Goal: Transaction & Acquisition: Book appointment/travel/reservation

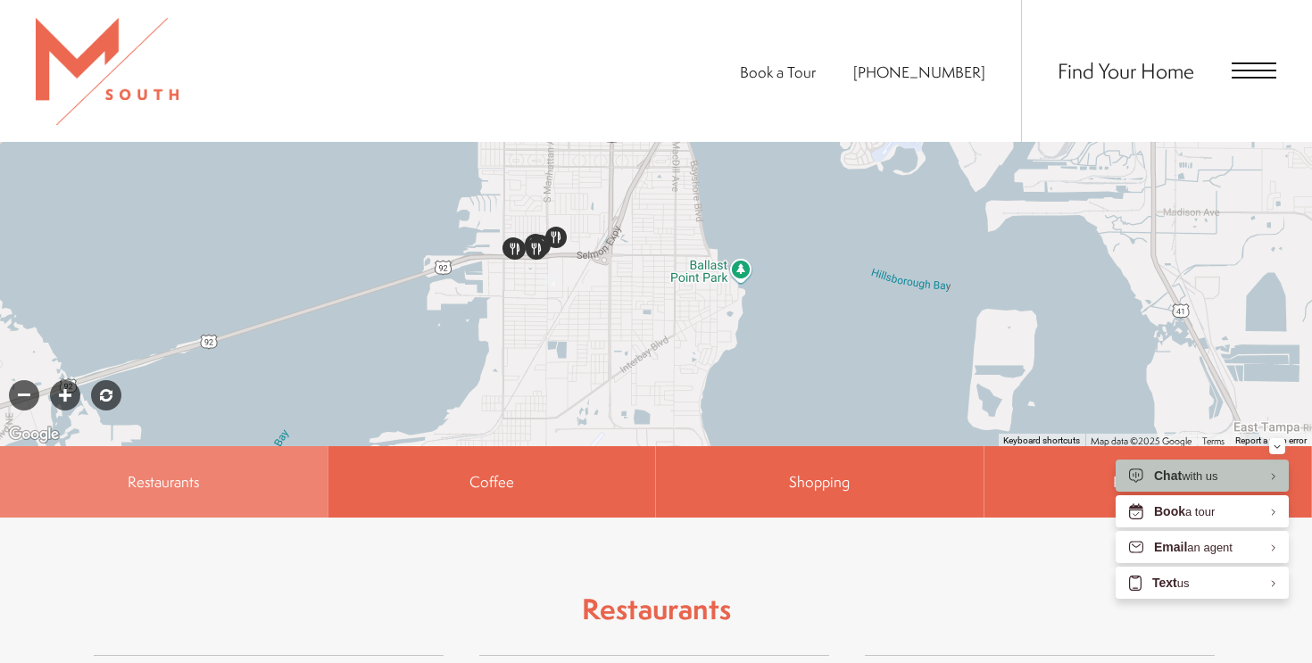
scroll to position [972, 0]
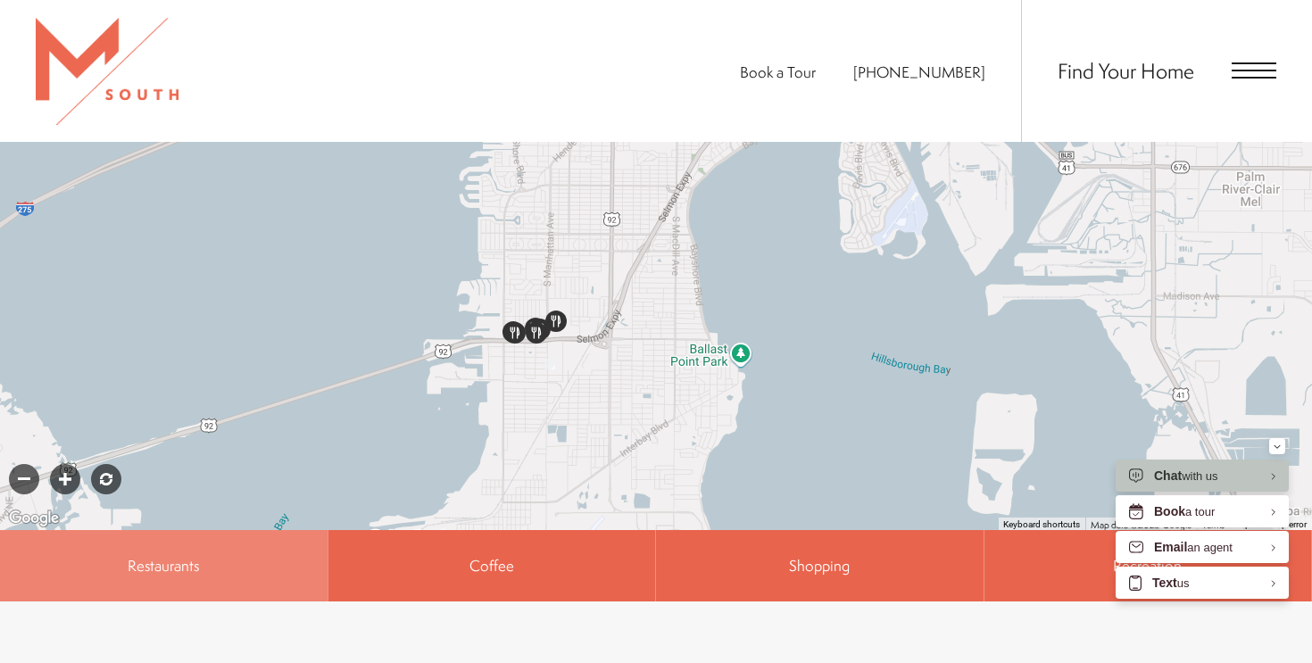
click at [1249, 87] on div "Find Your Home" at bounding box center [1148, 71] width 255 height 142
click at [1252, 67] on span "Open Menu" at bounding box center [1254, 70] width 45 height 16
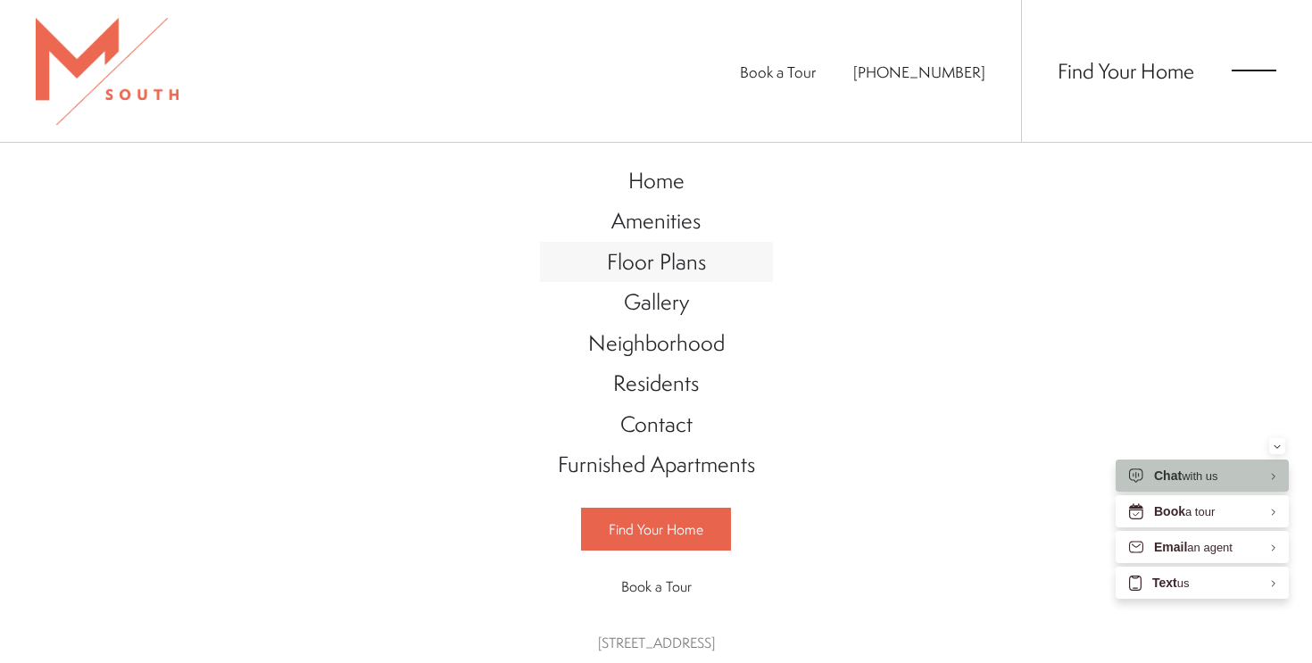
click at [654, 265] on span "Floor Plans" at bounding box center [656, 261] width 99 height 30
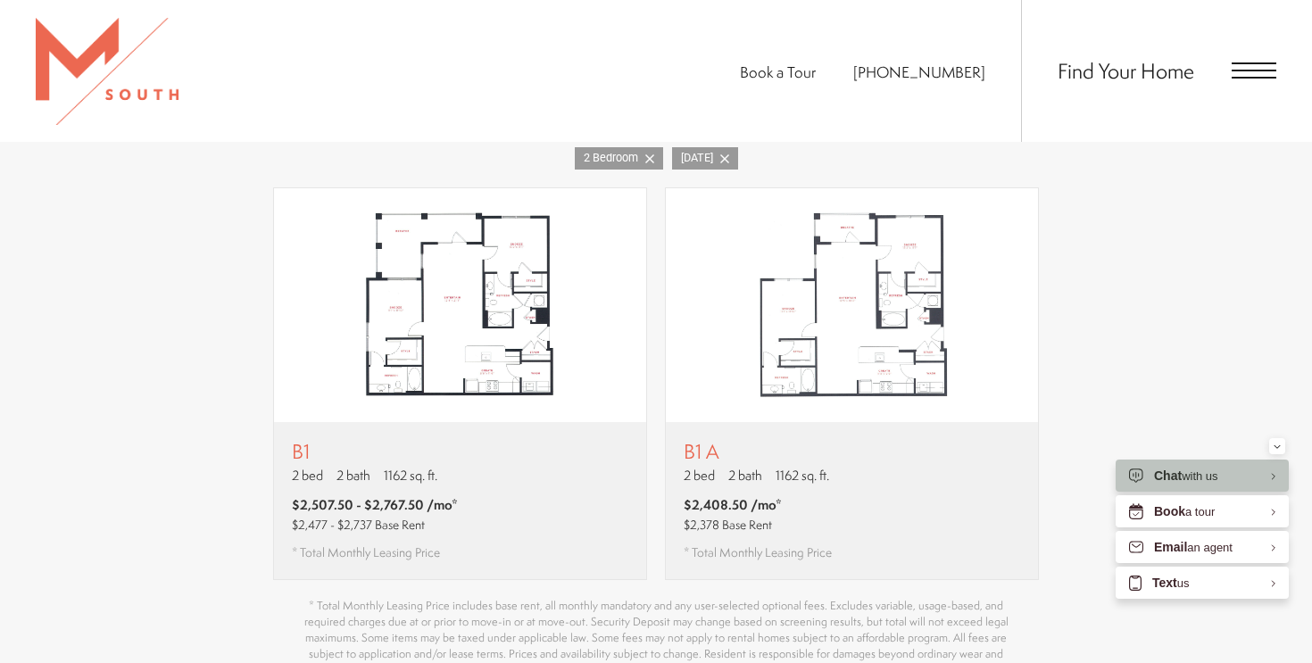
scroll to position [1198, 0]
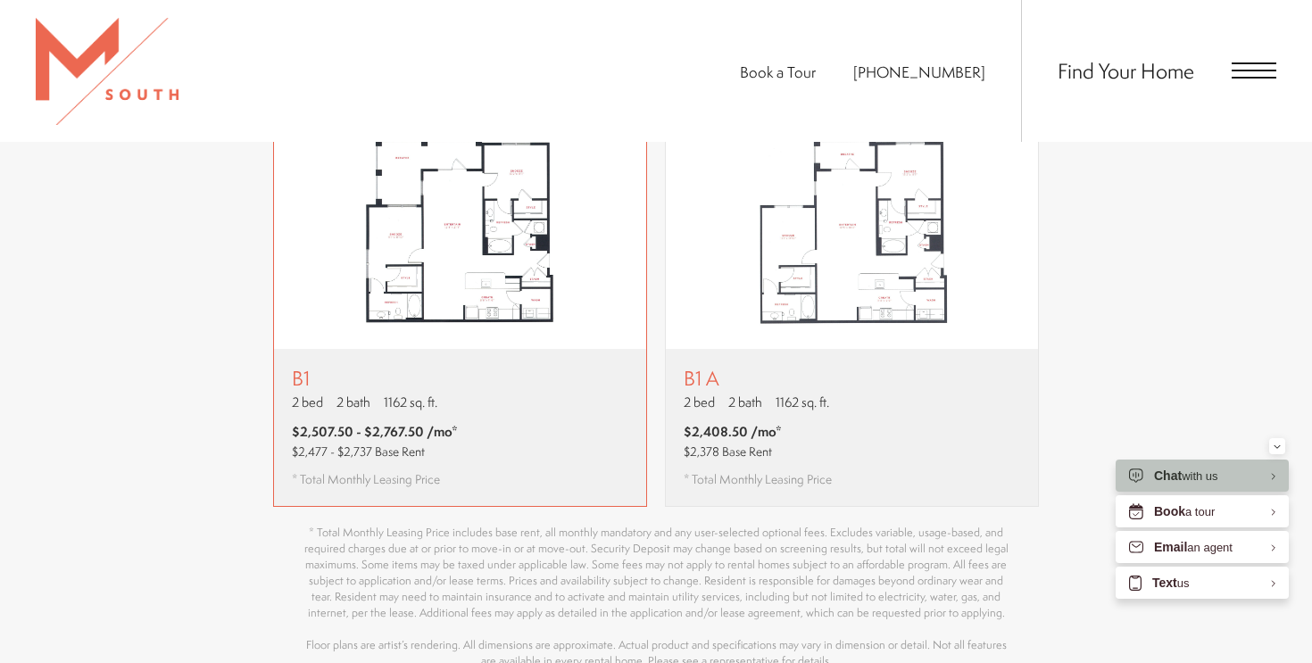
click at [569, 349] on div "B1 2 bed 2 bath 1162 sq. ft. $2,507.50 - $2,767.50 /mo* $2,477 - $2,737 Base Re…" at bounding box center [460, 427] width 372 height 157
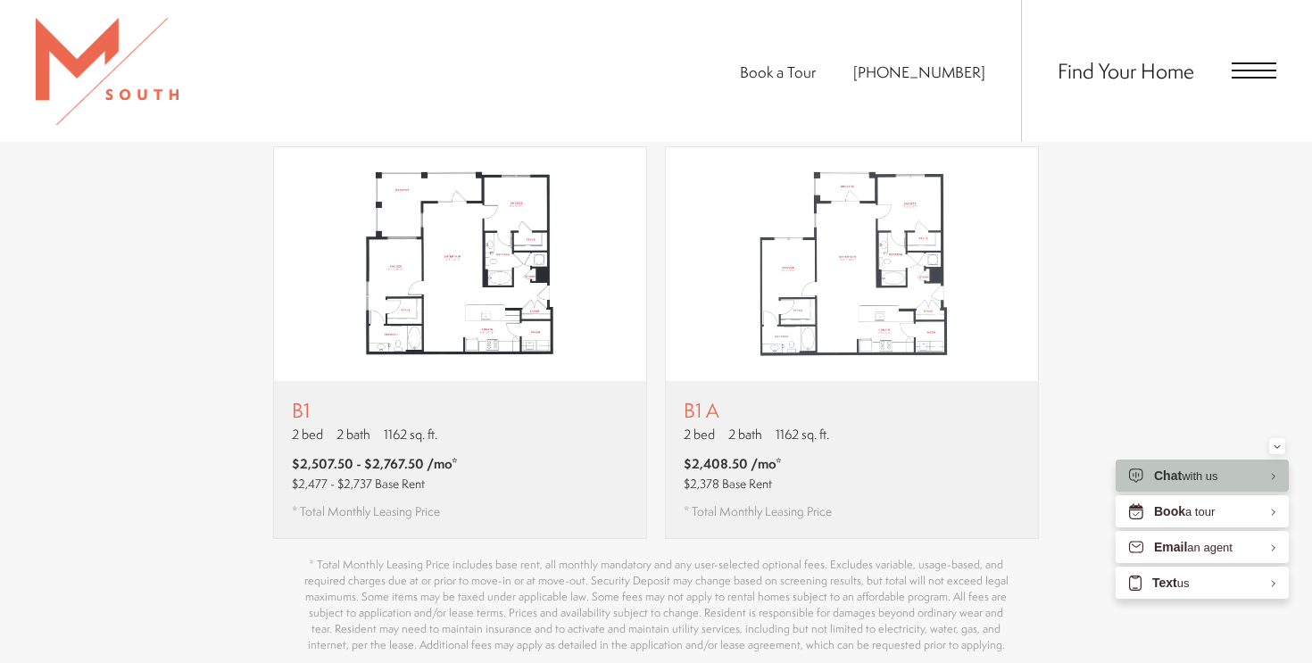
scroll to position [1159, 0]
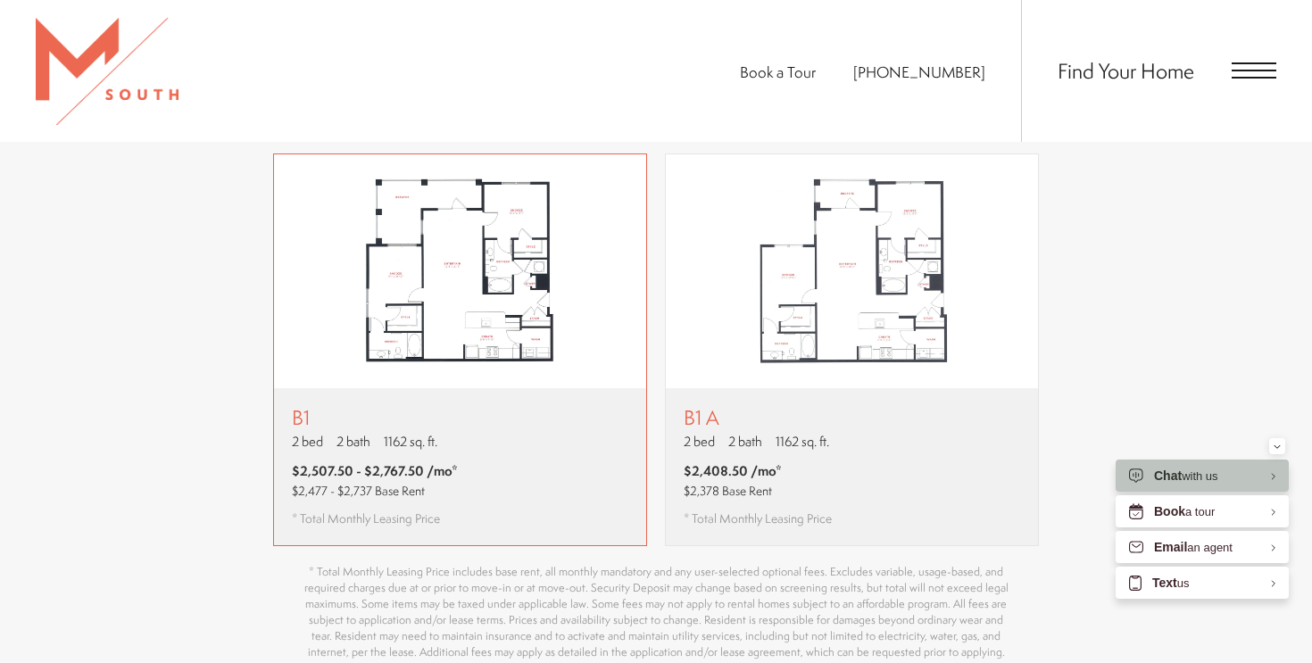
click at [471, 355] on img "View floor plan B1" at bounding box center [460, 271] width 372 height 234
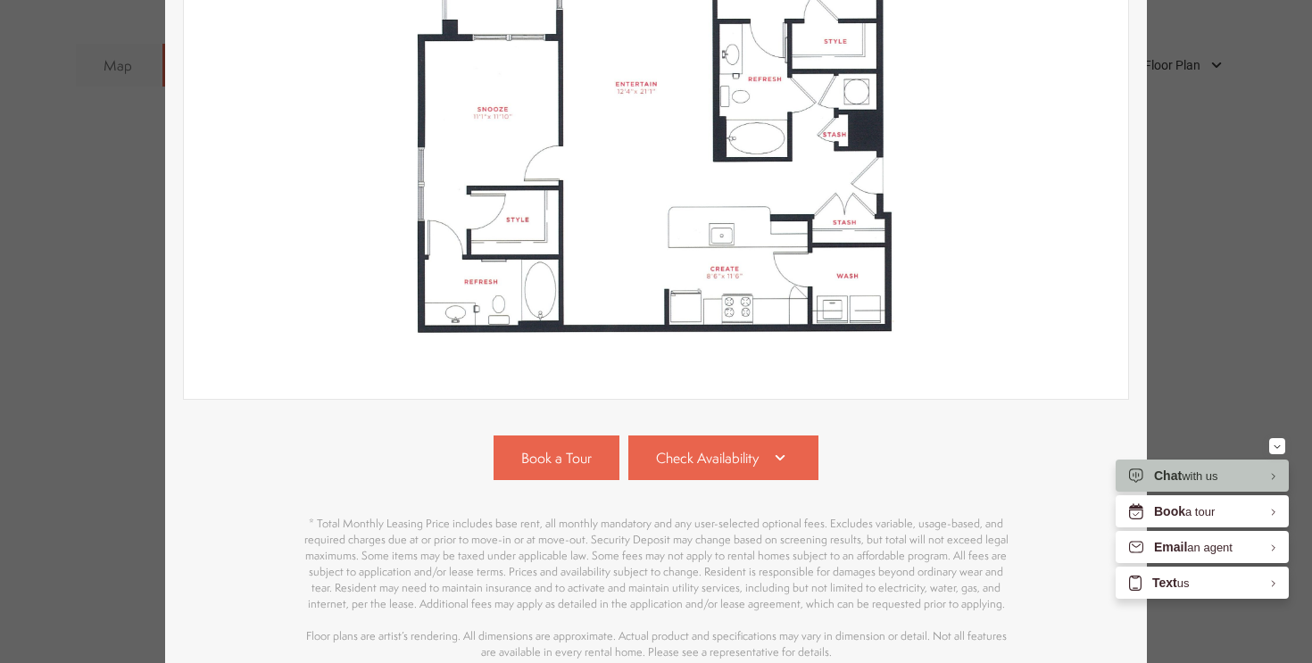
scroll to position [498, 0]
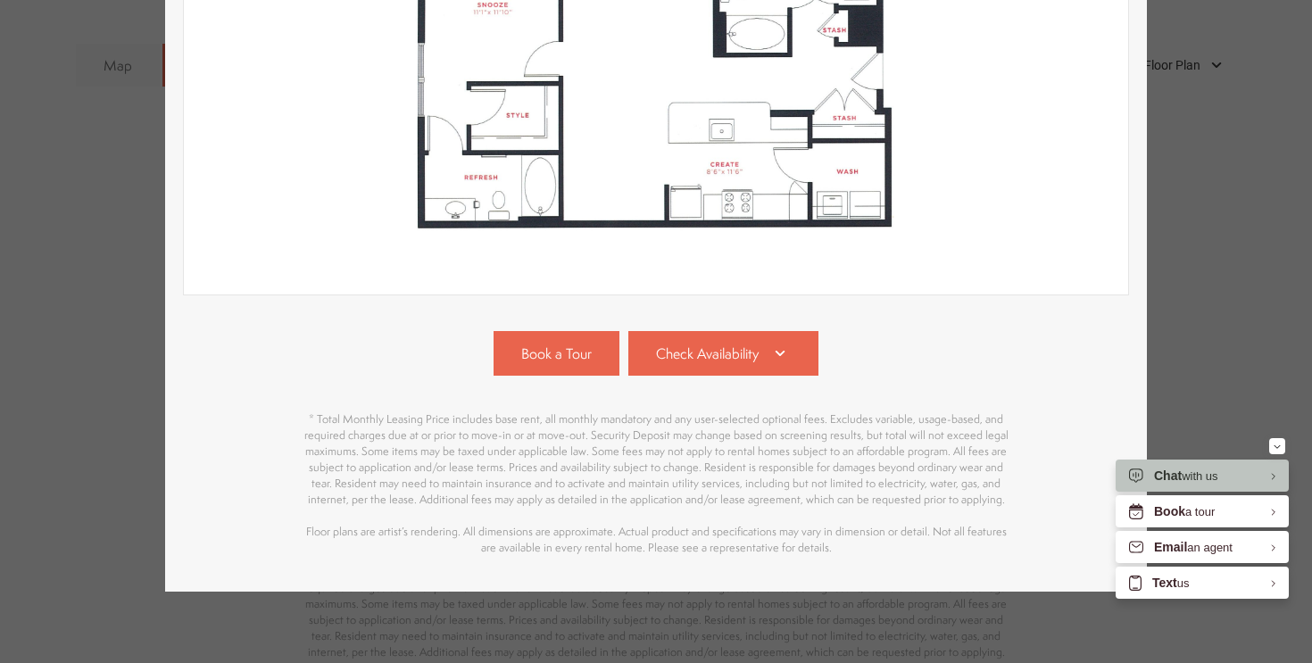
click at [1237, 254] on div "B1 2 bed 2 bath 1162 sq. ft. $2,507.50 - $2,767.50 /mo* $2,477 - $2,737 Base Re…" at bounding box center [656, 331] width 1312 height 663
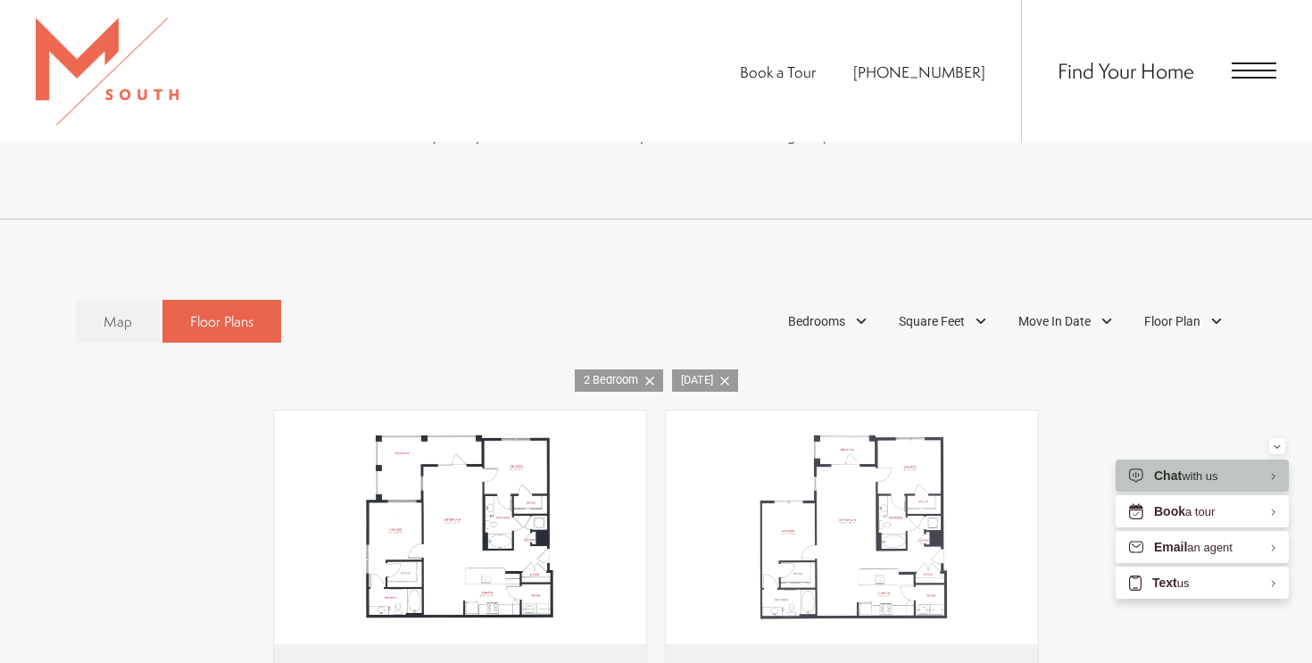
scroll to position [688, 0]
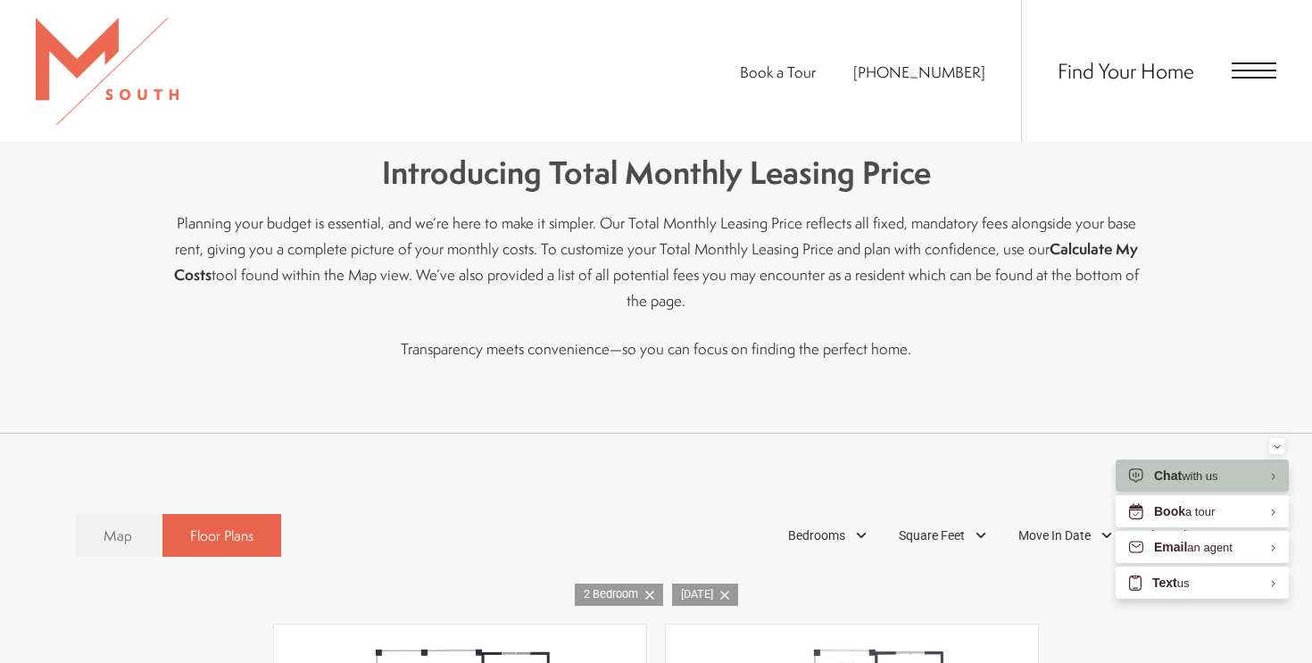
click at [725, 587] on span at bounding box center [724, 595] width 9 height 17
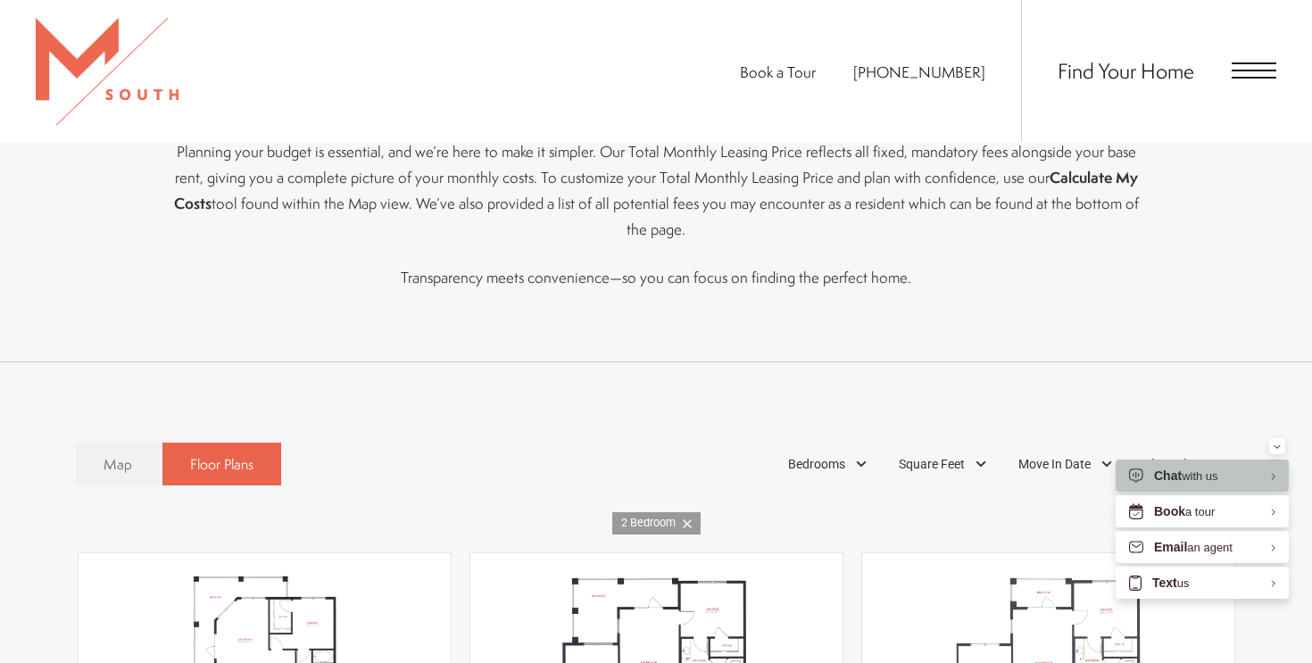
scroll to position [795, 0]
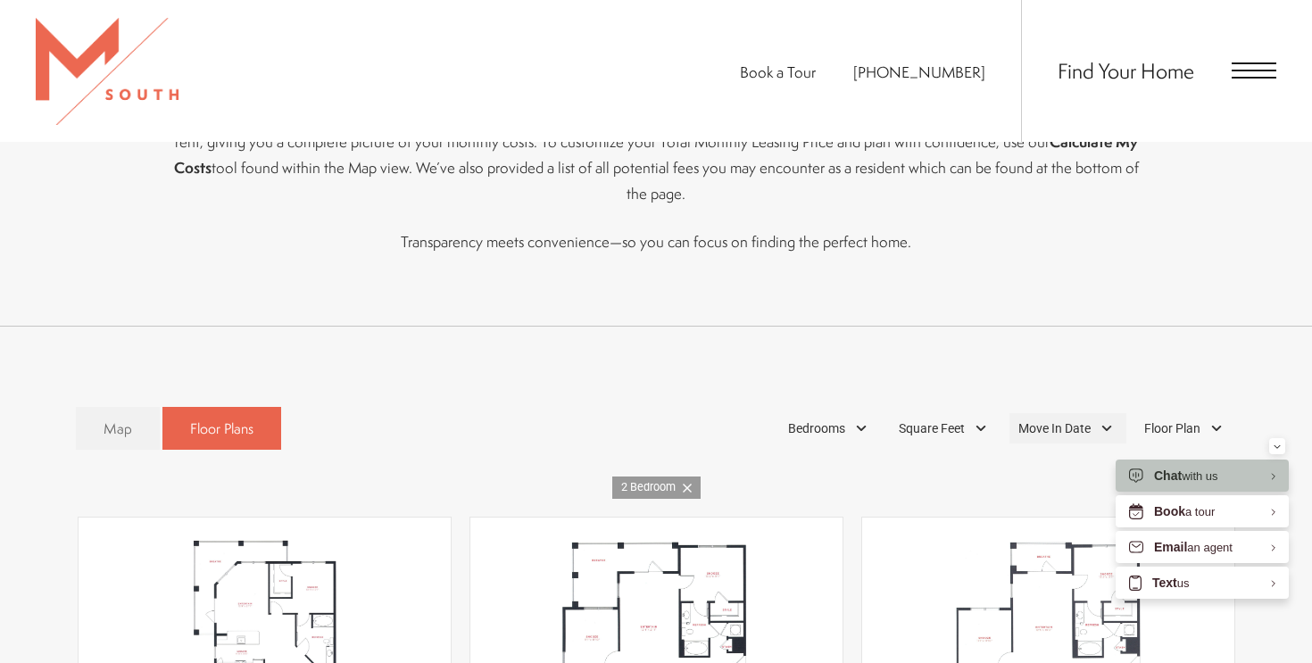
click at [1043, 420] on span "Move In Date" at bounding box center [1055, 429] width 72 height 19
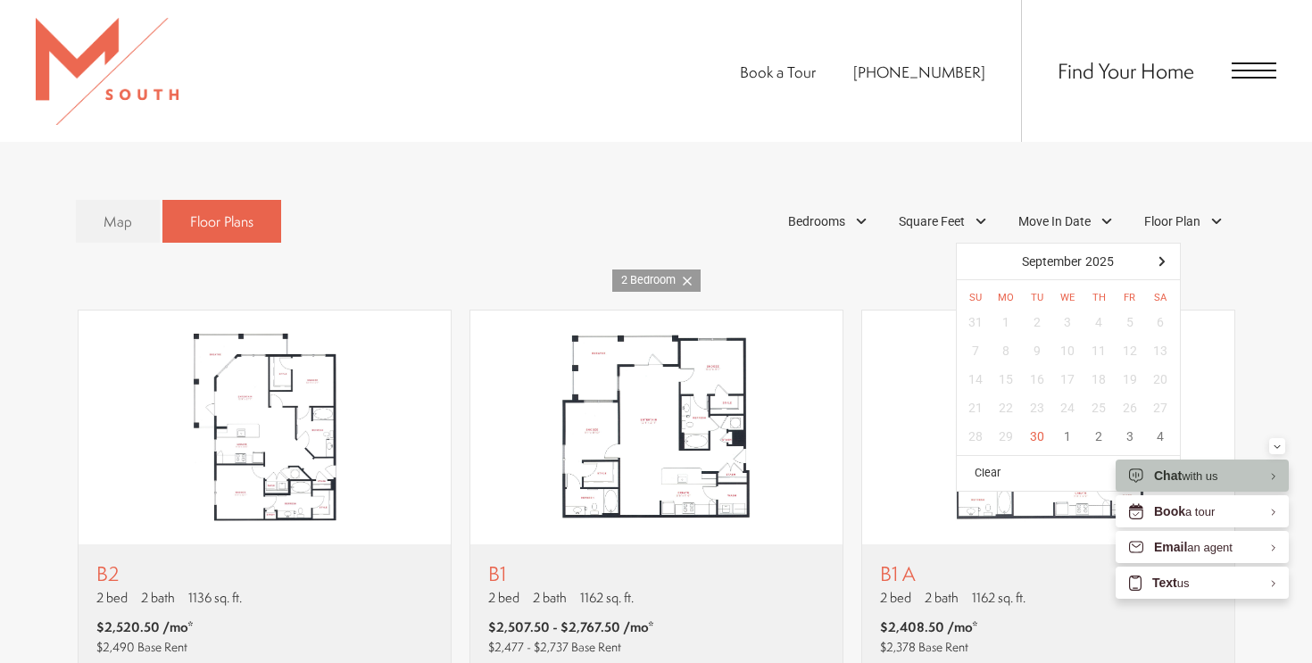
scroll to position [1003, 0]
click at [1134, 422] on div "3" at bounding box center [1129, 436] width 31 height 29
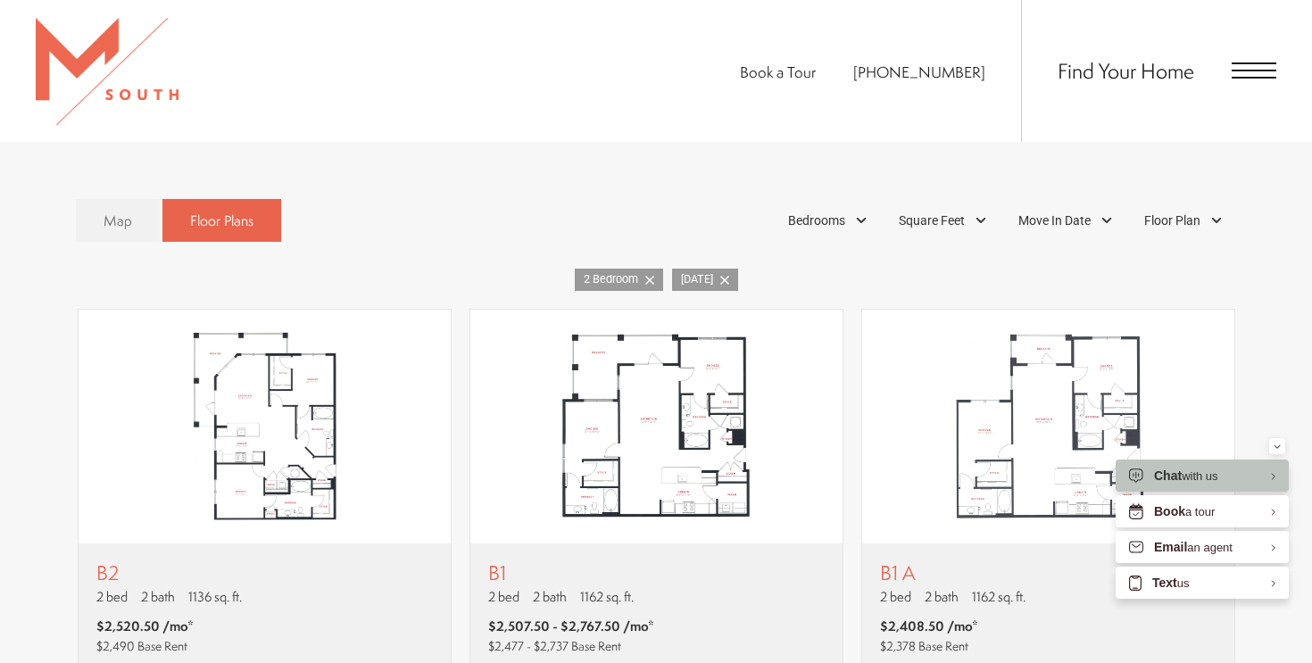
click at [1223, 269] on div "2 Bedroom [DATE]" at bounding box center [656, 280] width 1241 height 22
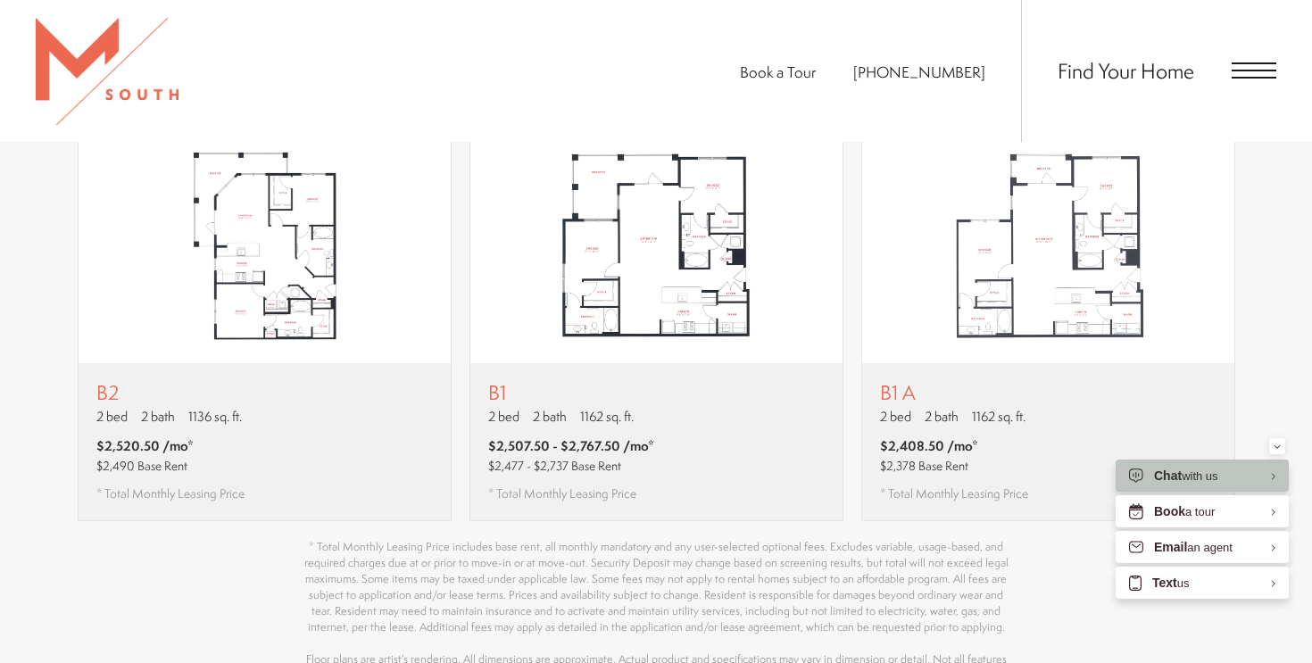
scroll to position [1125, 0]
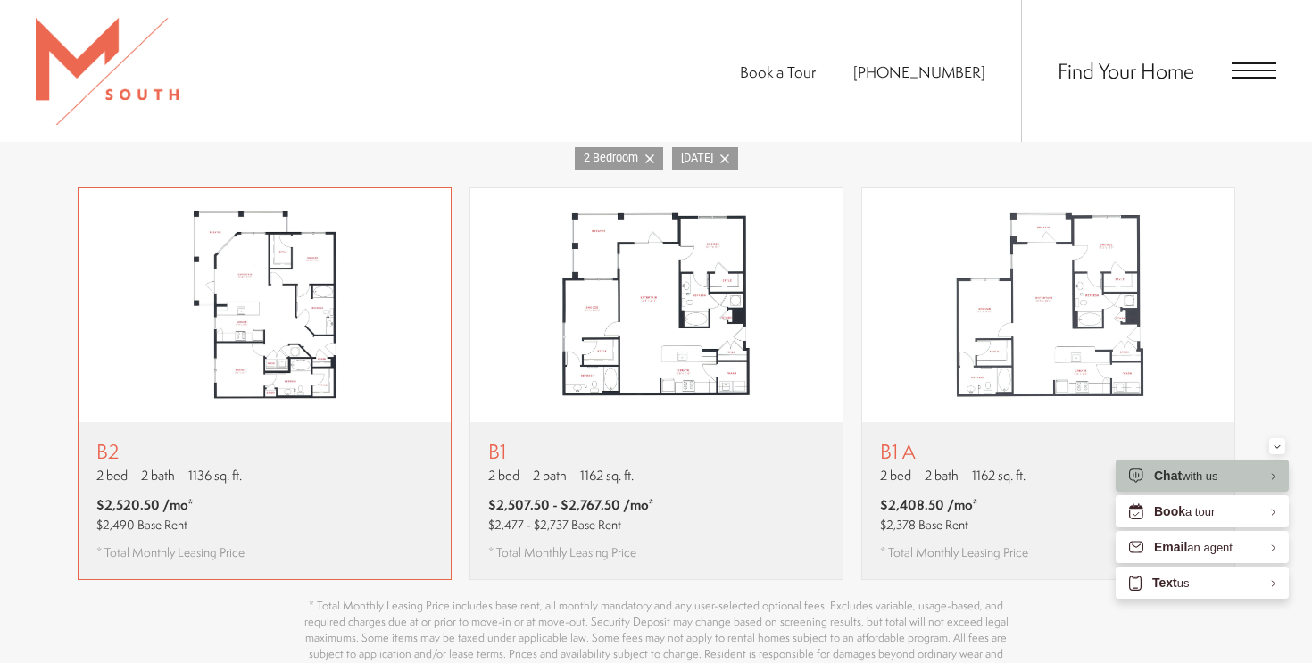
click at [333, 422] on div "B2 2 bed 2 bath 1136 sq. ft. $2,520.50 /mo* $2,490 Base Rent * Total Monthly Le…" at bounding box center [265, 500] width 372 height 157
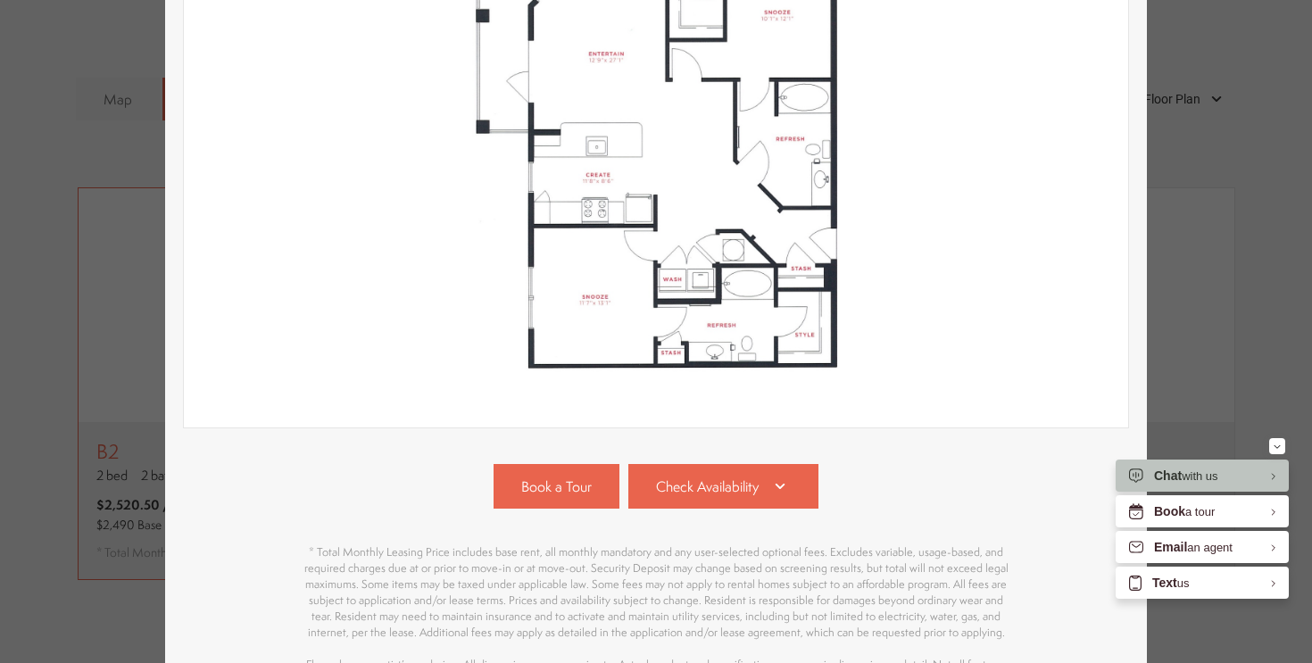
scroll to position [498, 0]
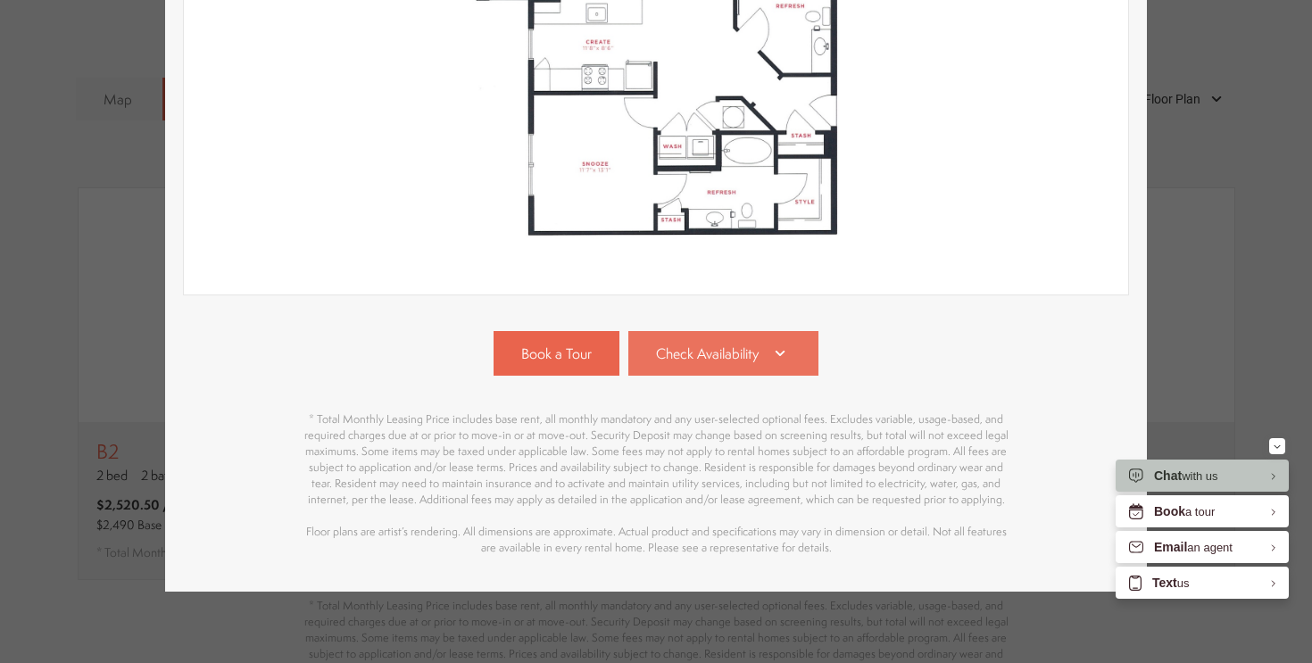
click at [777, 354] on icon at bounding box center [780, 353] width 21 height 21
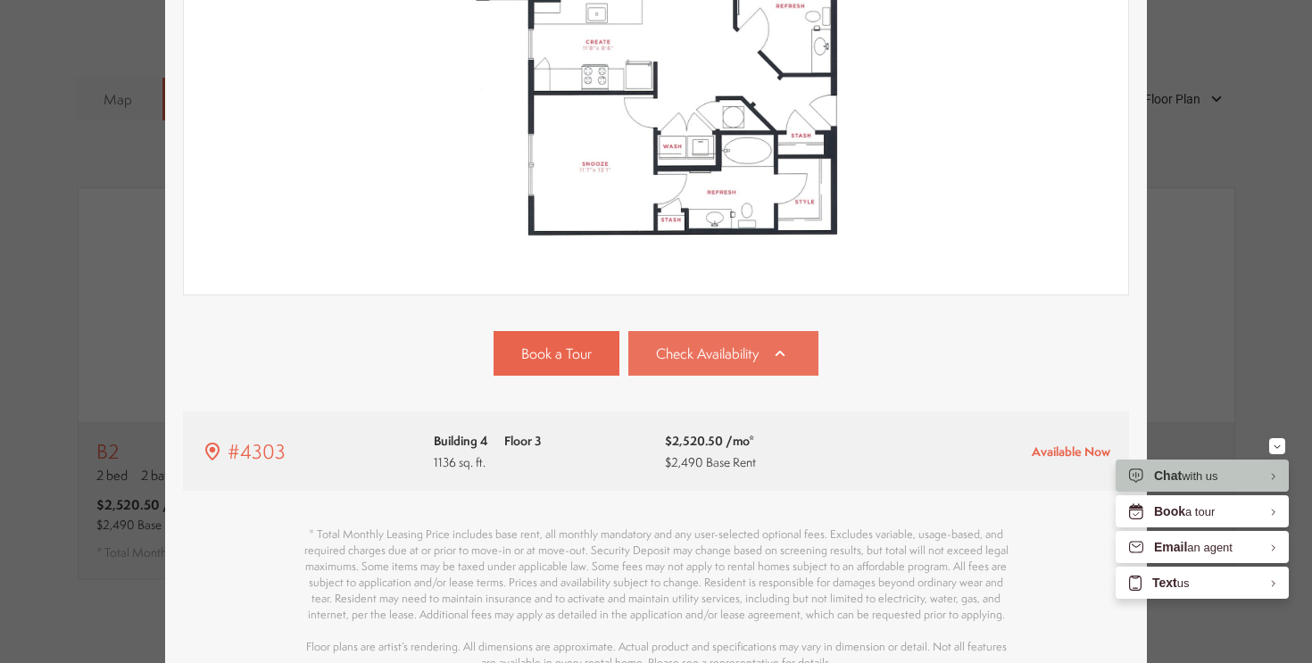
scroll to position [613, 0]
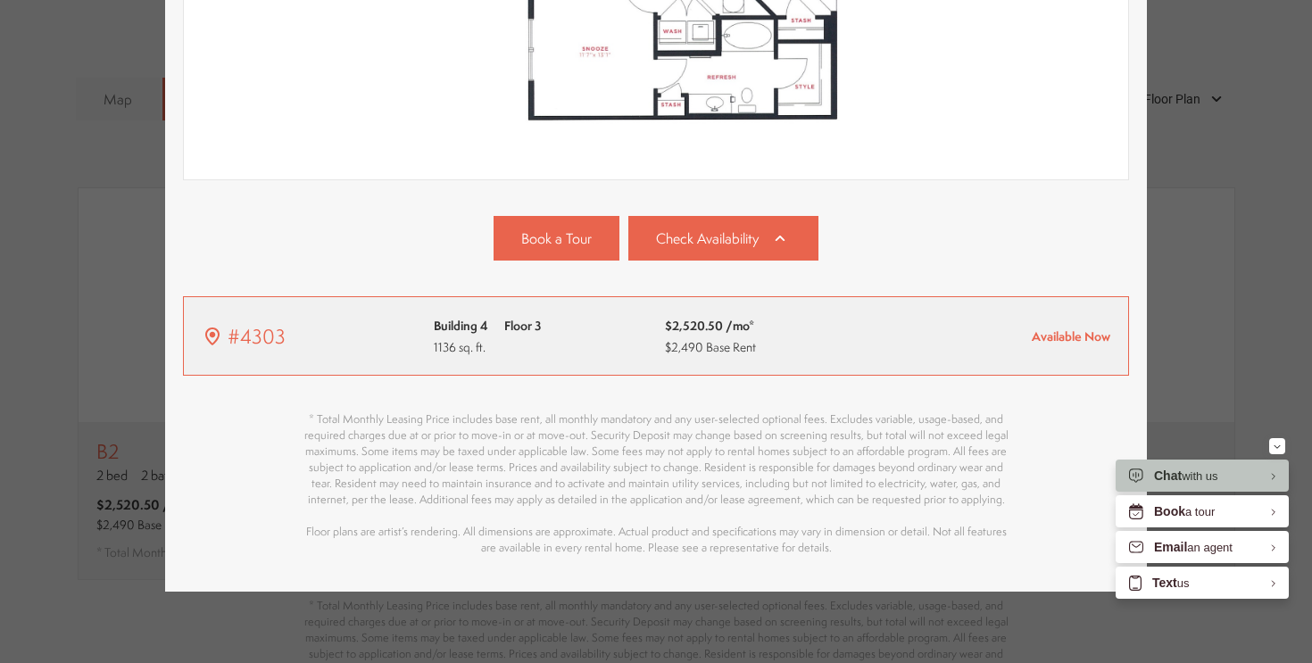
click at [715, 340] on span "$2,490 Base Rent" at bounding box center [710, 346] width 91 height 17
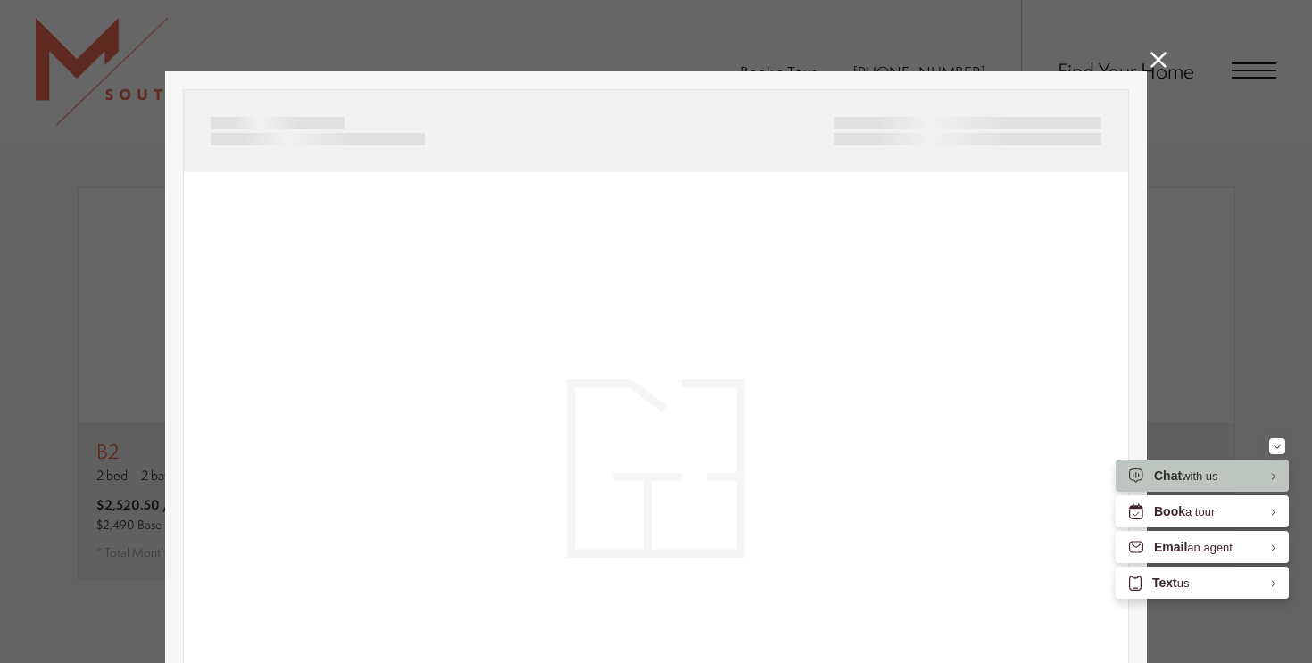
scroll to position [0, 0]
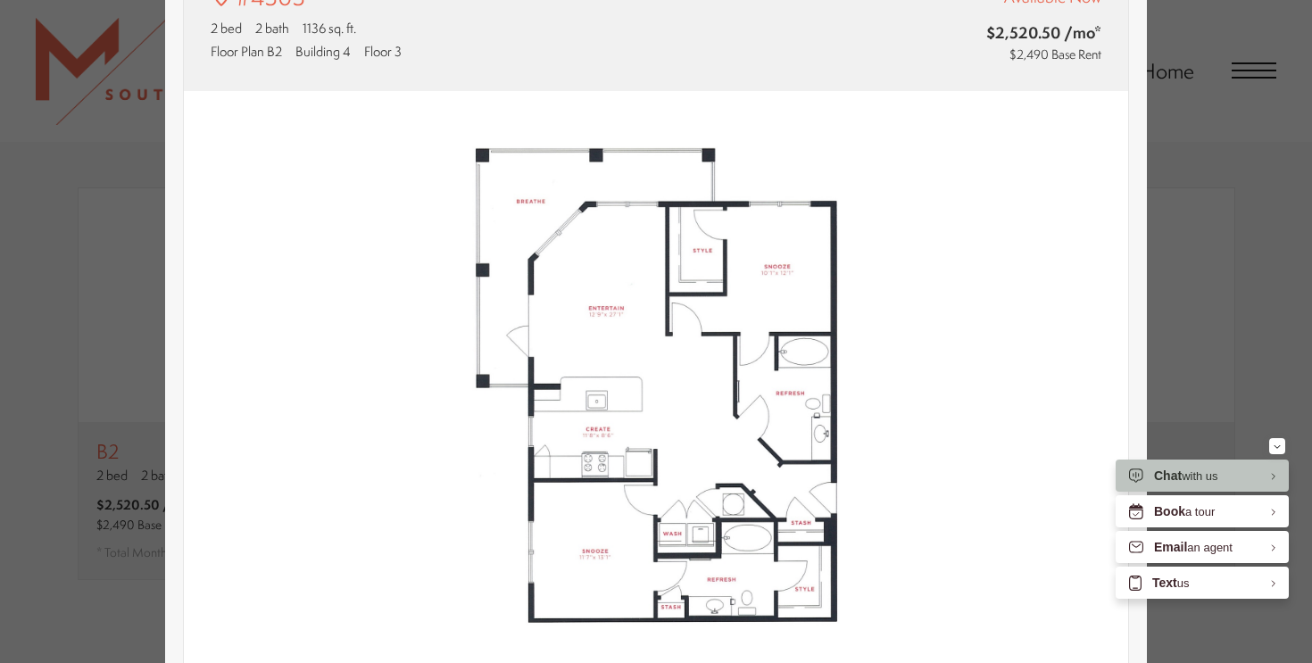
type input "**********"
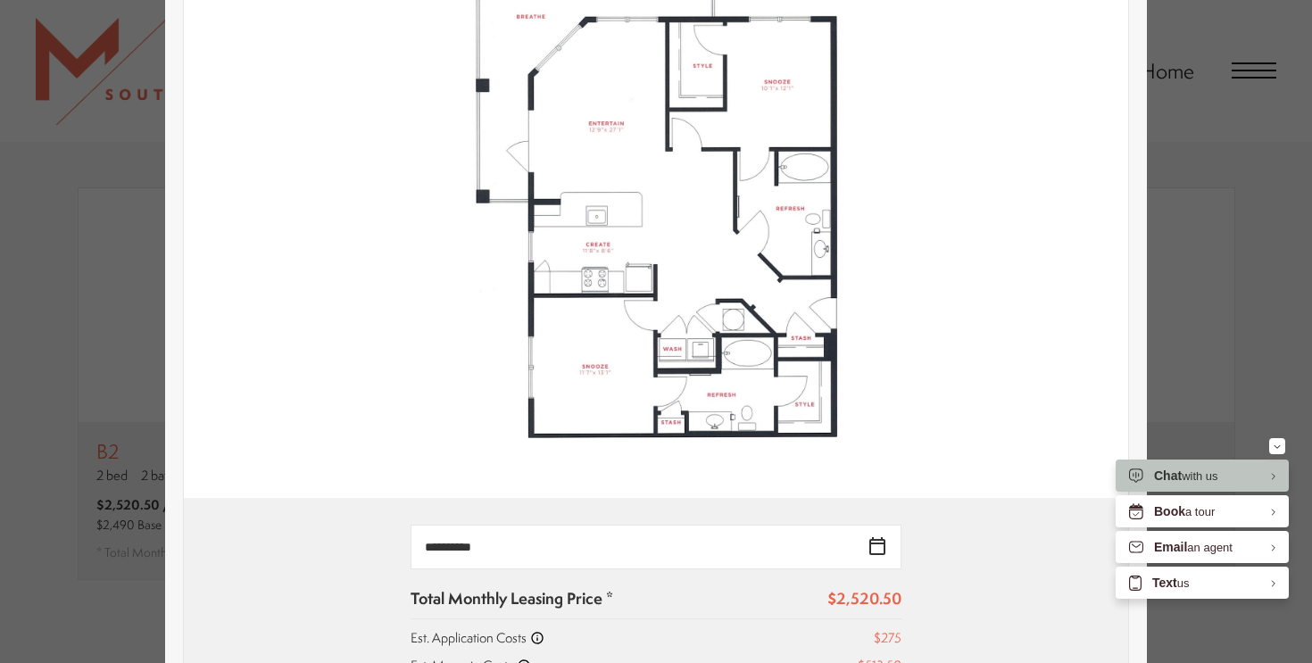
scroll to position [564, 0]
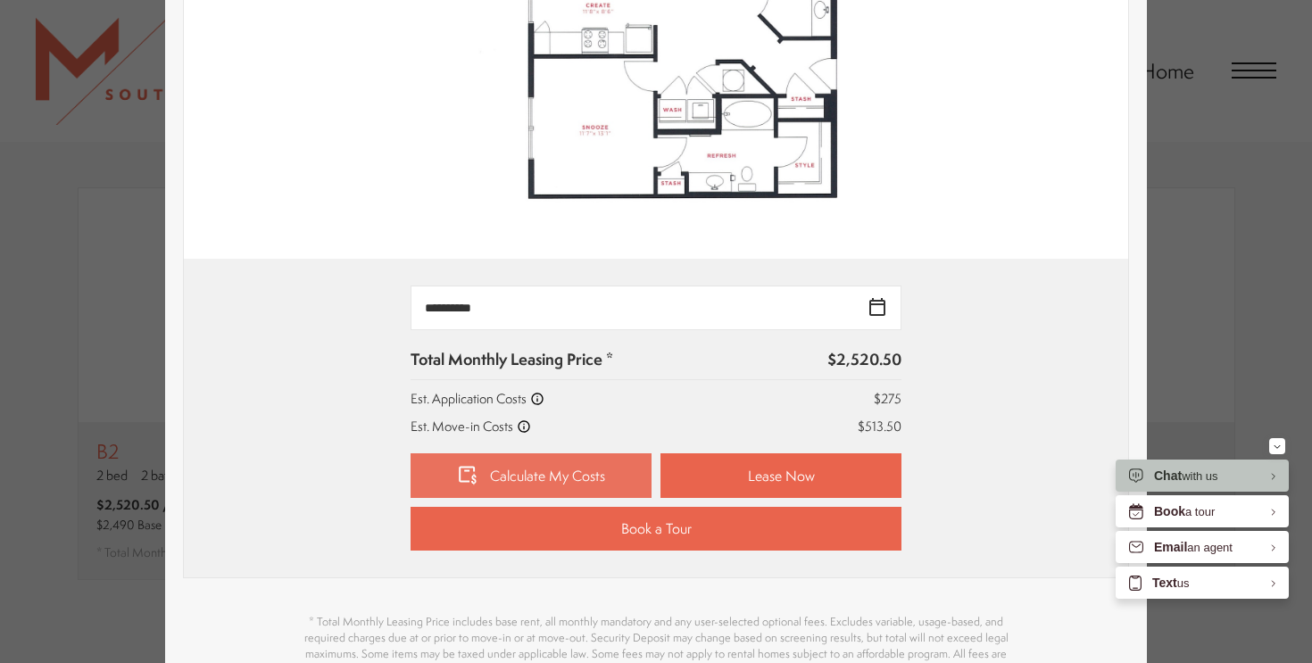
click at [592, 481] on link "Calculate My Costs" at bounding box center [531, 476] width 241 height 45
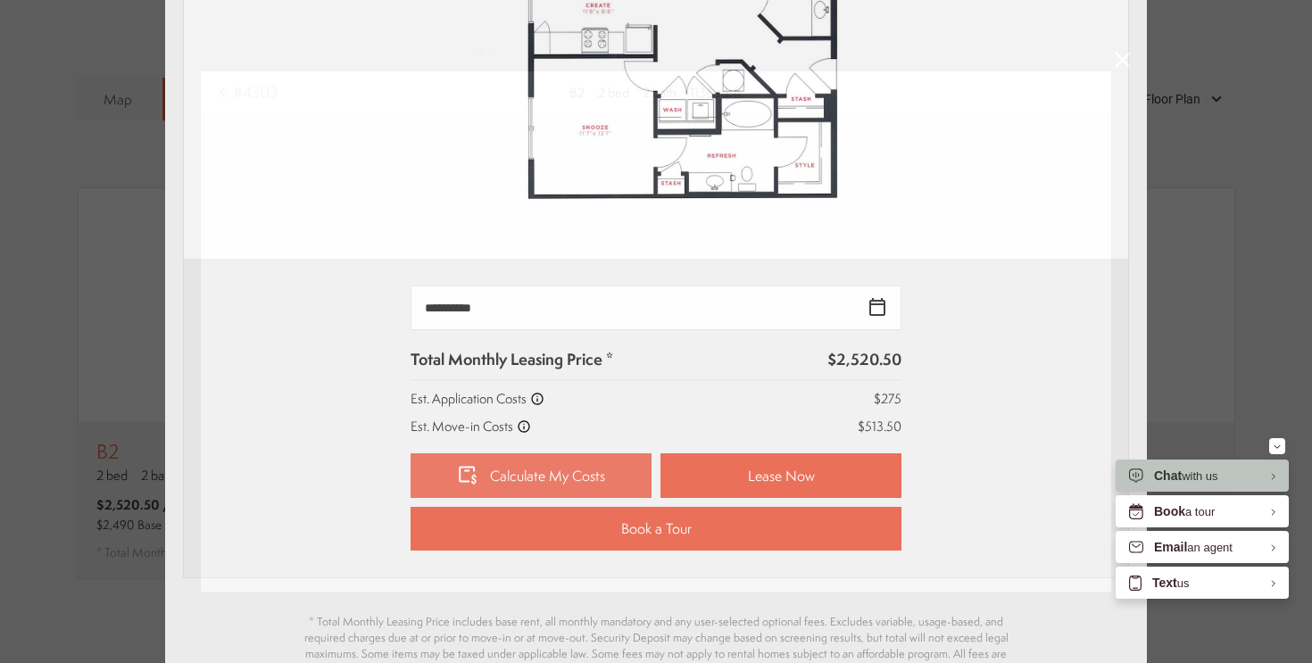
scroll to position [0, 0]
